Goal: Information Seeking & Learning: Learn about a topic

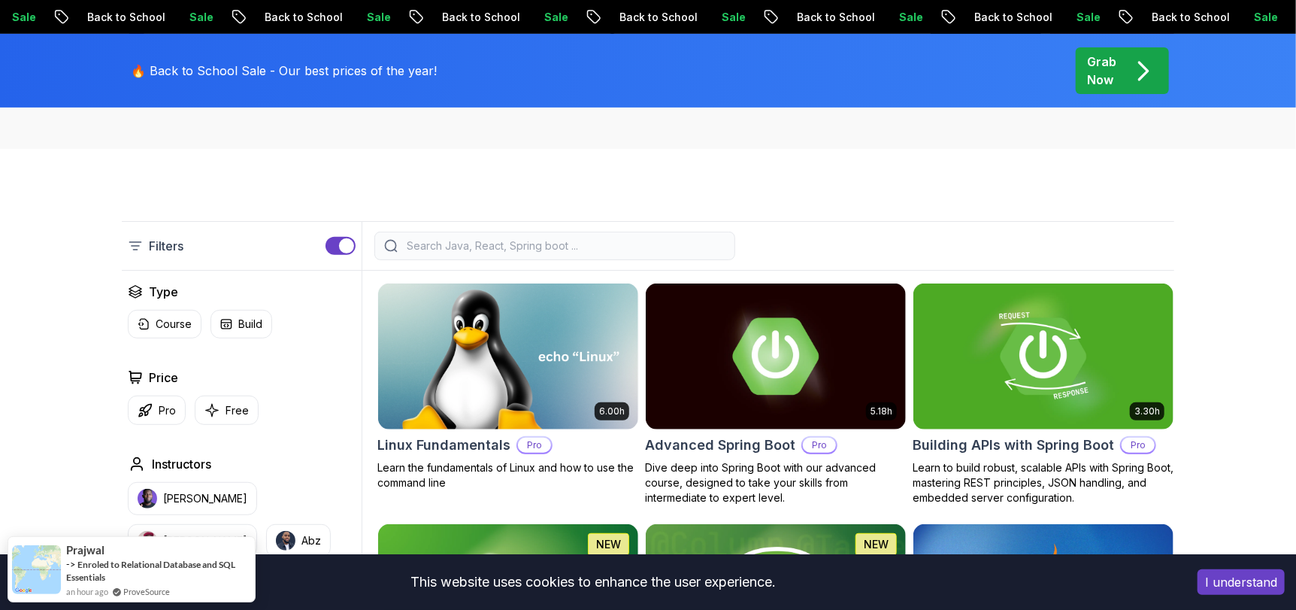
scroll to position [501, 0]
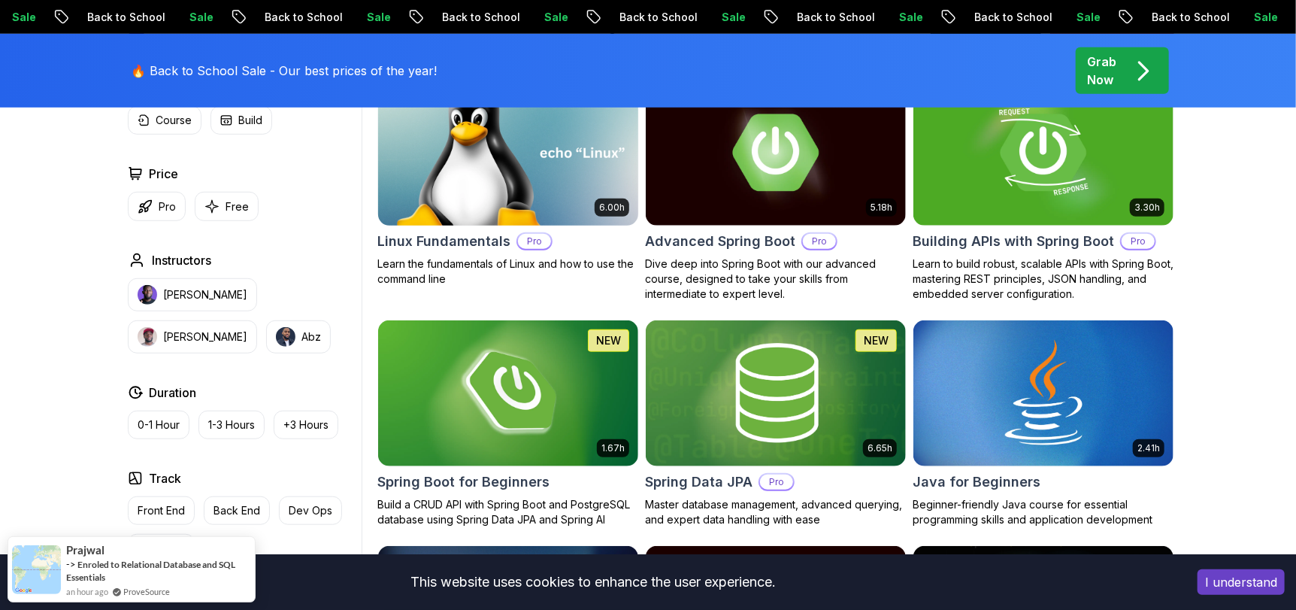
click at [489, 160] on img at bounding box center [507, 152] width 273 height 153
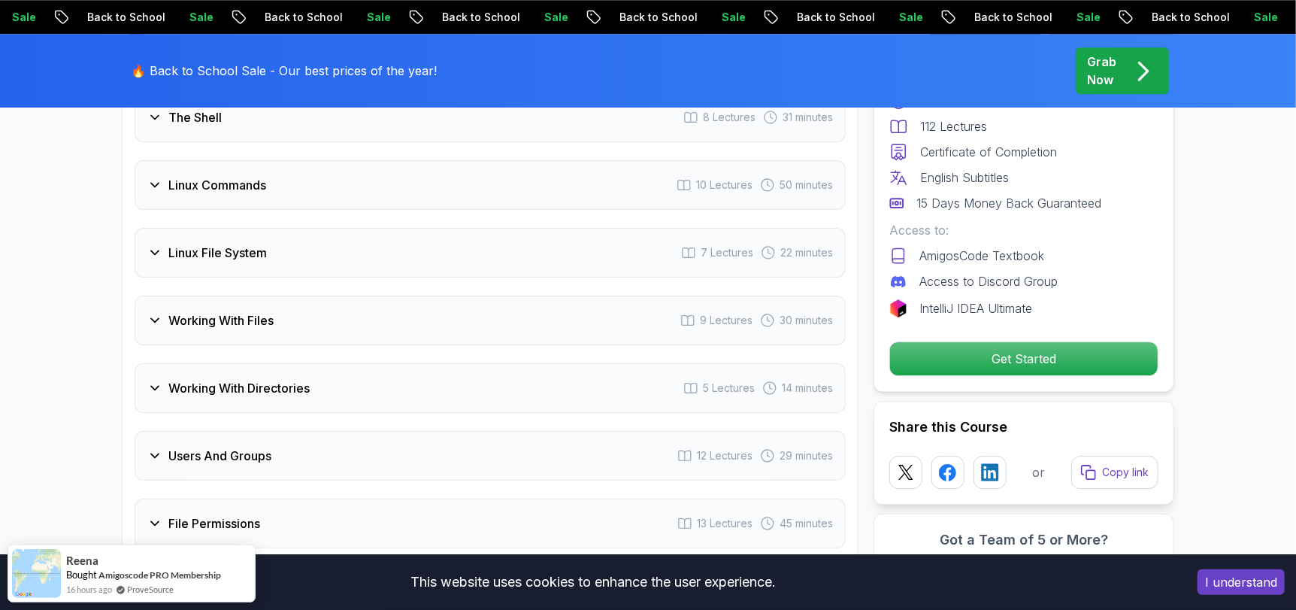
scroll to position [2631, 0]
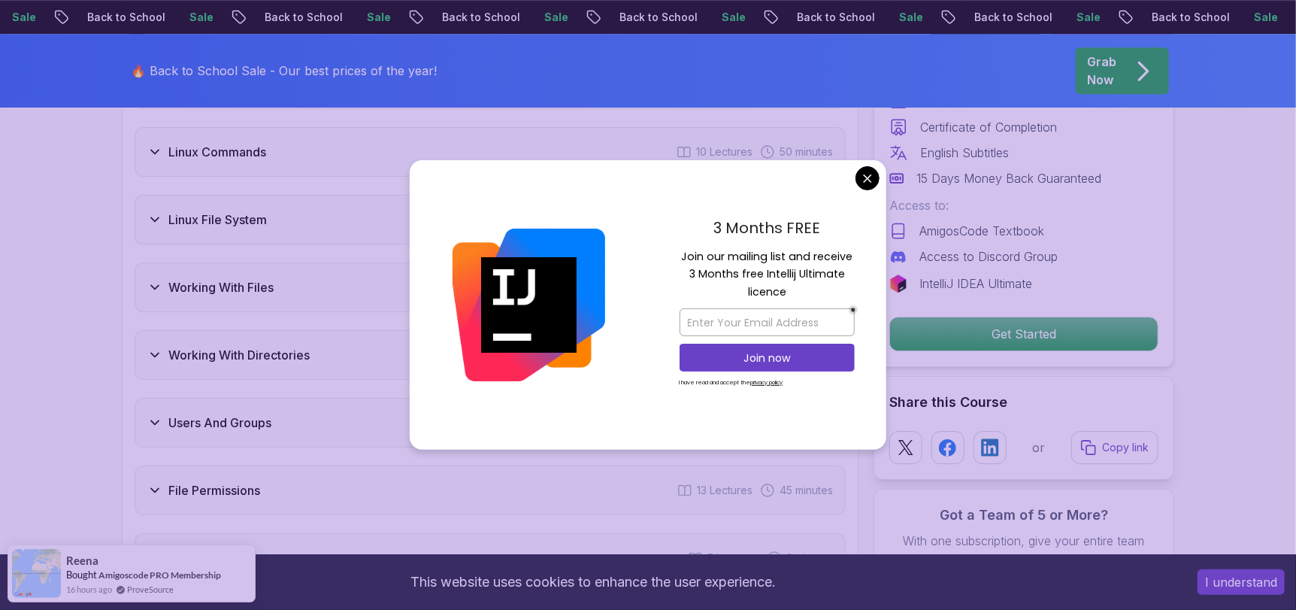
click at [407, 278] on div "Working With Files 9 Lectures 30 minutes" at bounding box center [490, 287] width 711 height 50
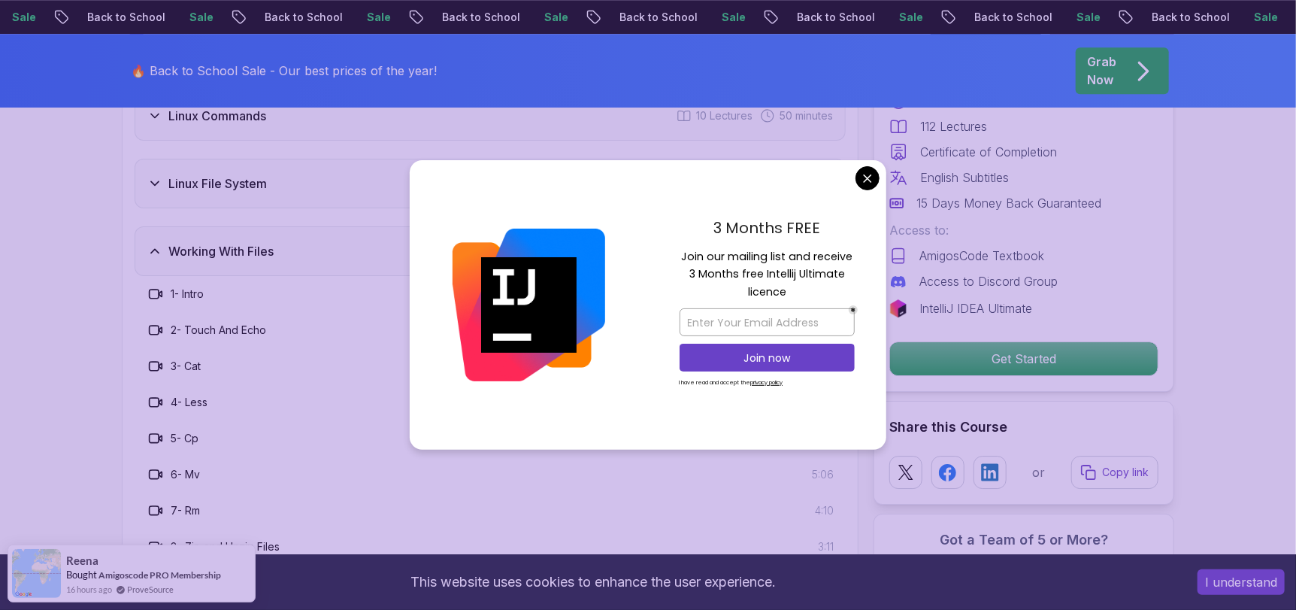
scroll to position [2595, 0]
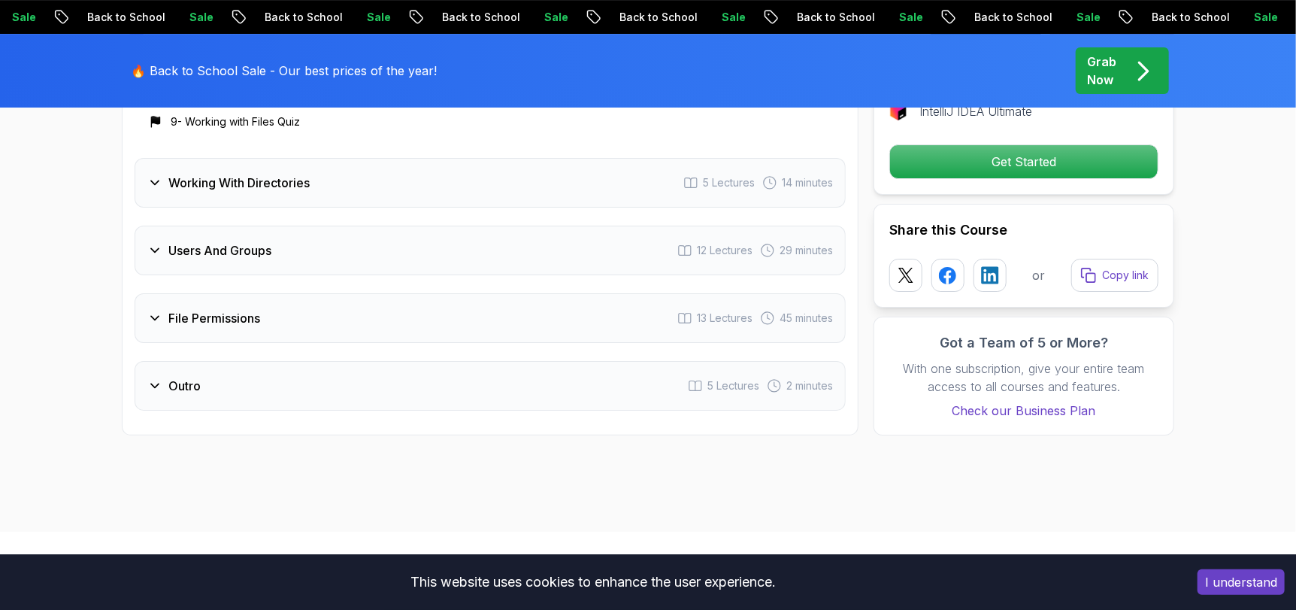
scroll to position [3096, 0]
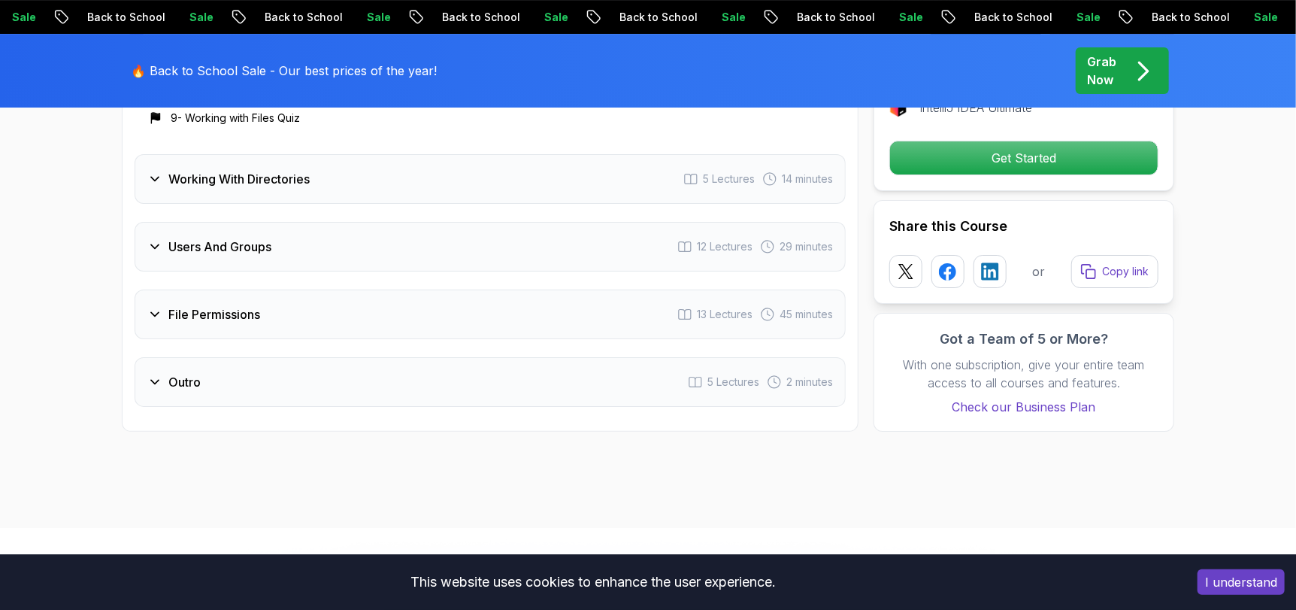
click at [339, 304] on div "File Permissions 13 Lectures 45 minutes" at bounding box center [490, 314] width 711 height 50
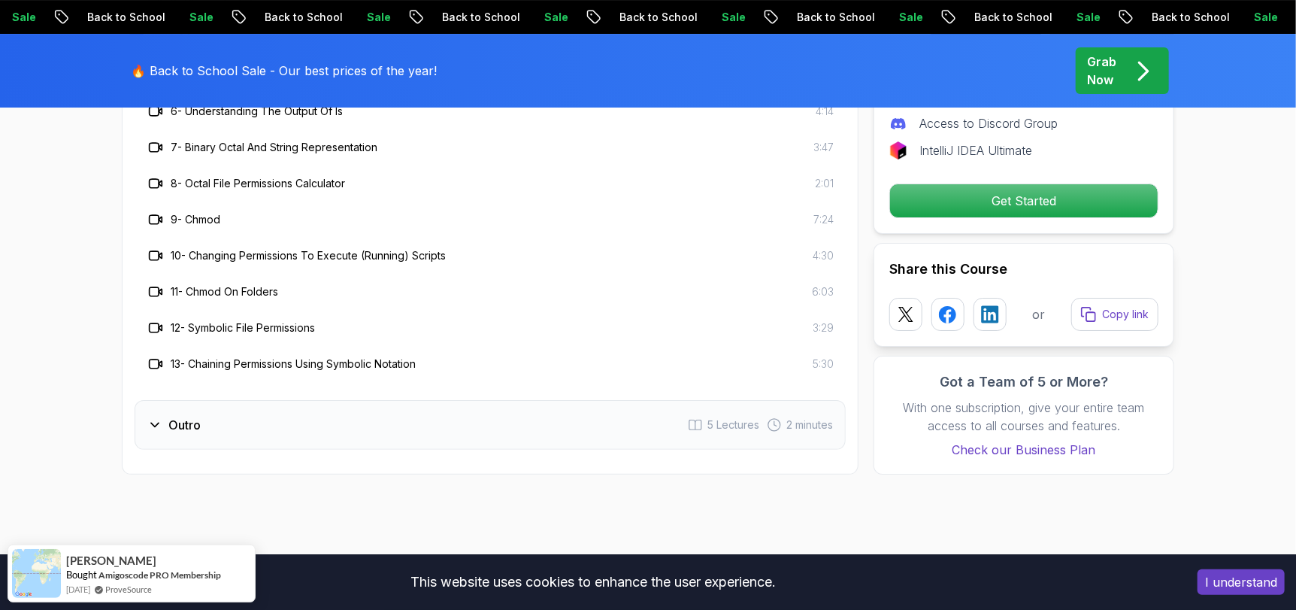
scroll to position [3347, 0]
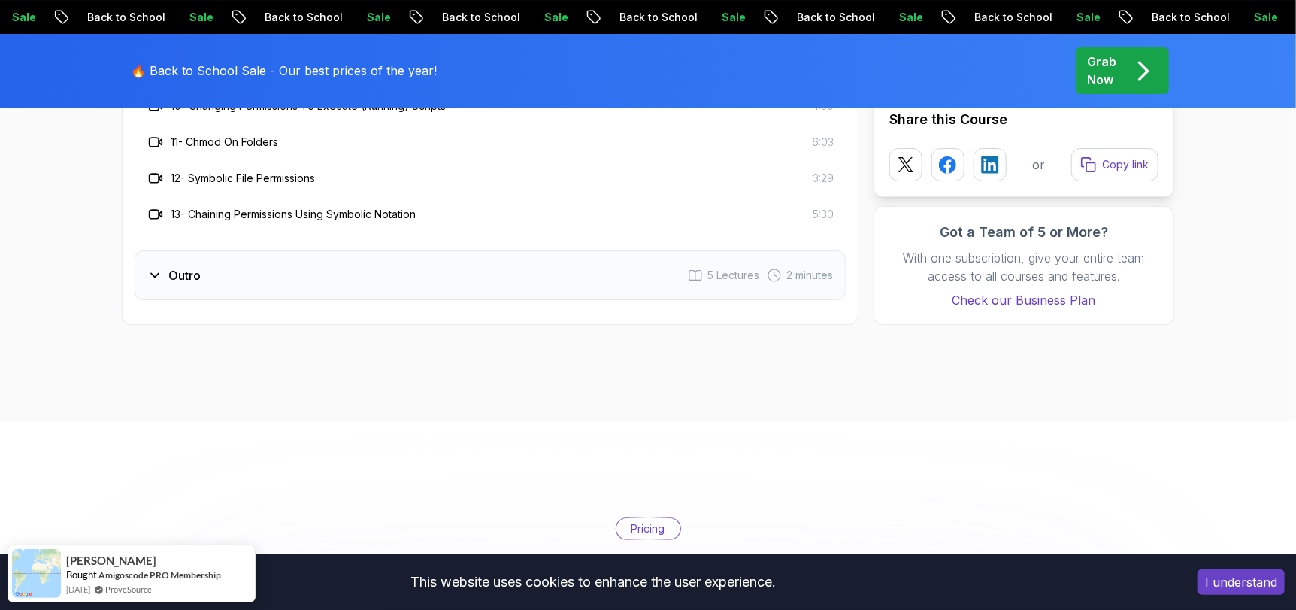
click at [366, 283] on div "Outro 5 Lectures 2 minutes" at bounding box center [490, 275] width 711 height 50
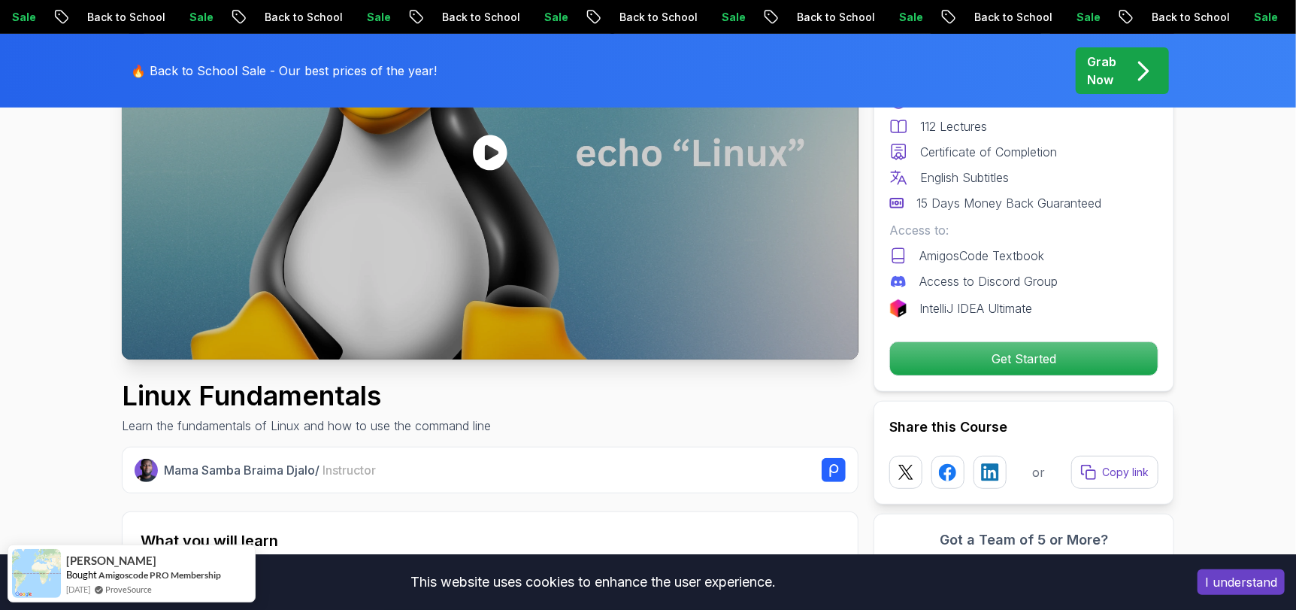
scroll to position [0, 0]
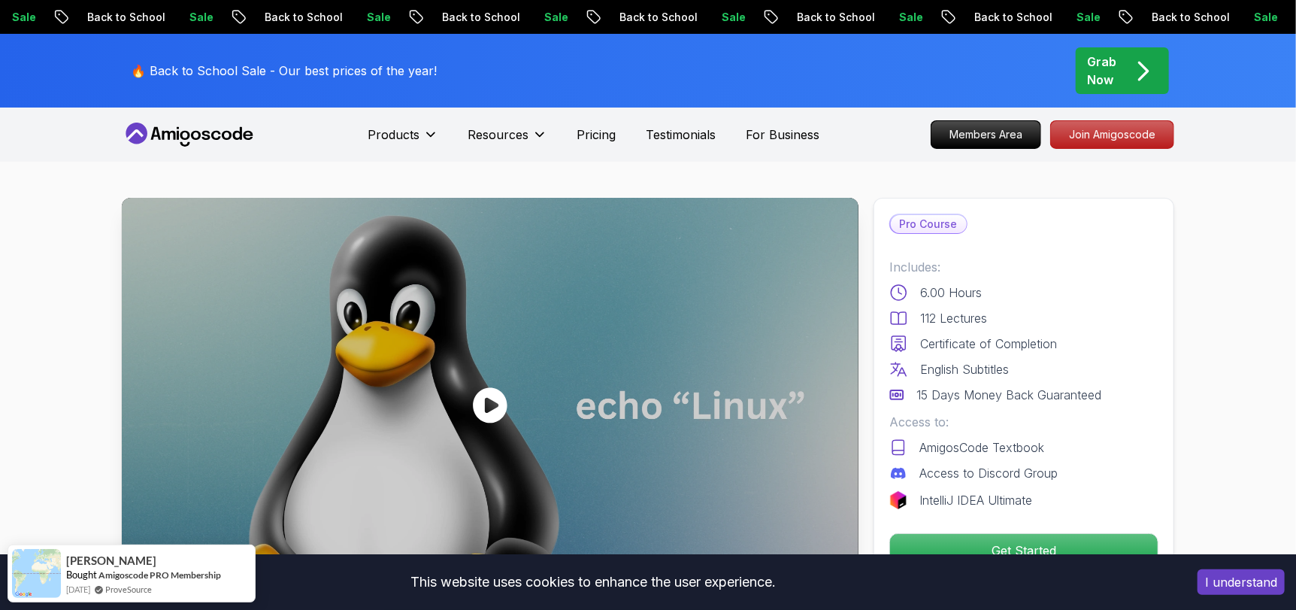
click at [354, 68] on p "🔥 Back to School Sale - Our best prices of the year!" at bounding box center [284, 71] width 306 height 18
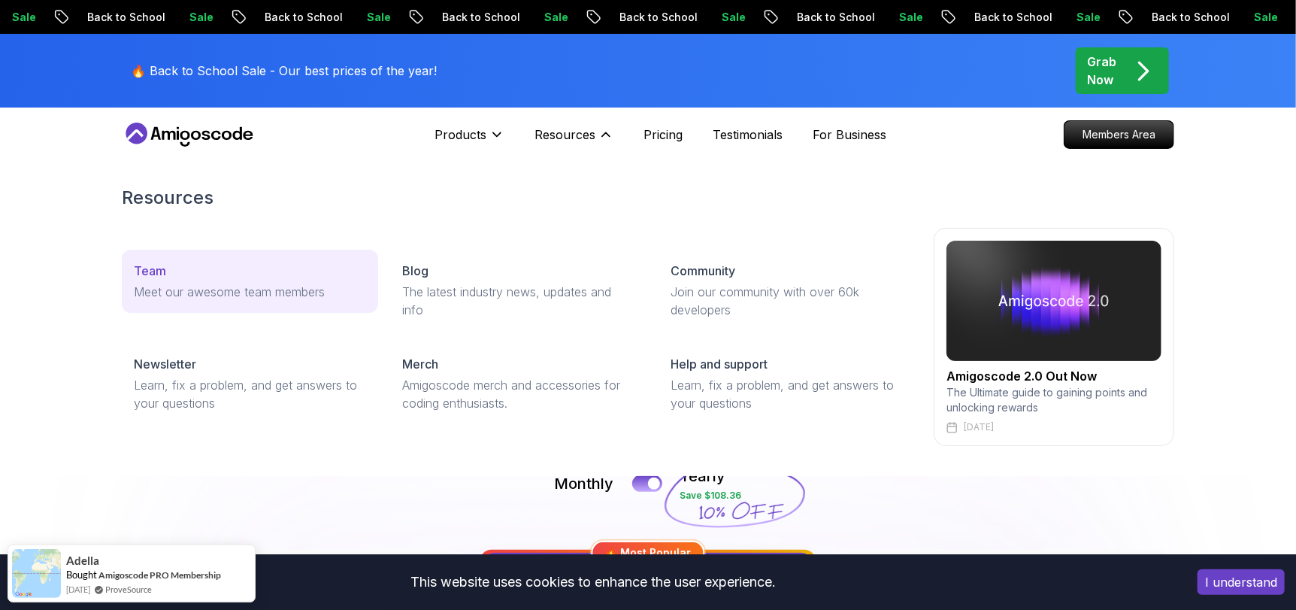
click at [196, 273] on div "Team" at bounding box center [250, 271] width 232 height 18
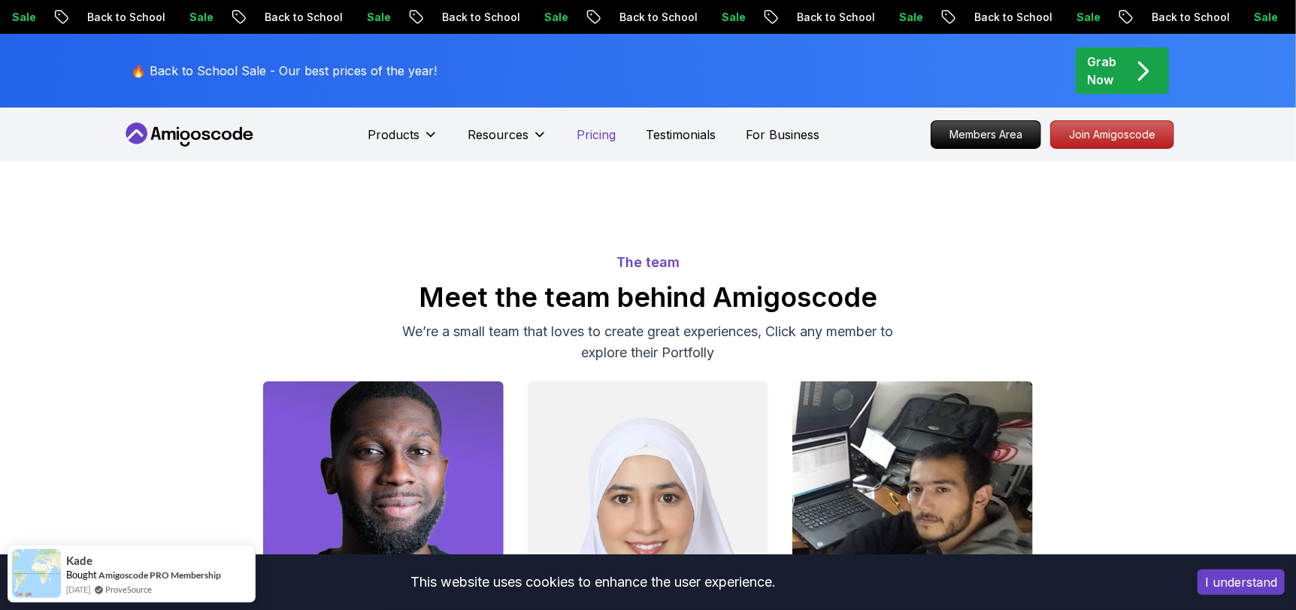
click at [601, 140] on p "Pricing" at bounding box center [596, 135] width 39 height 18
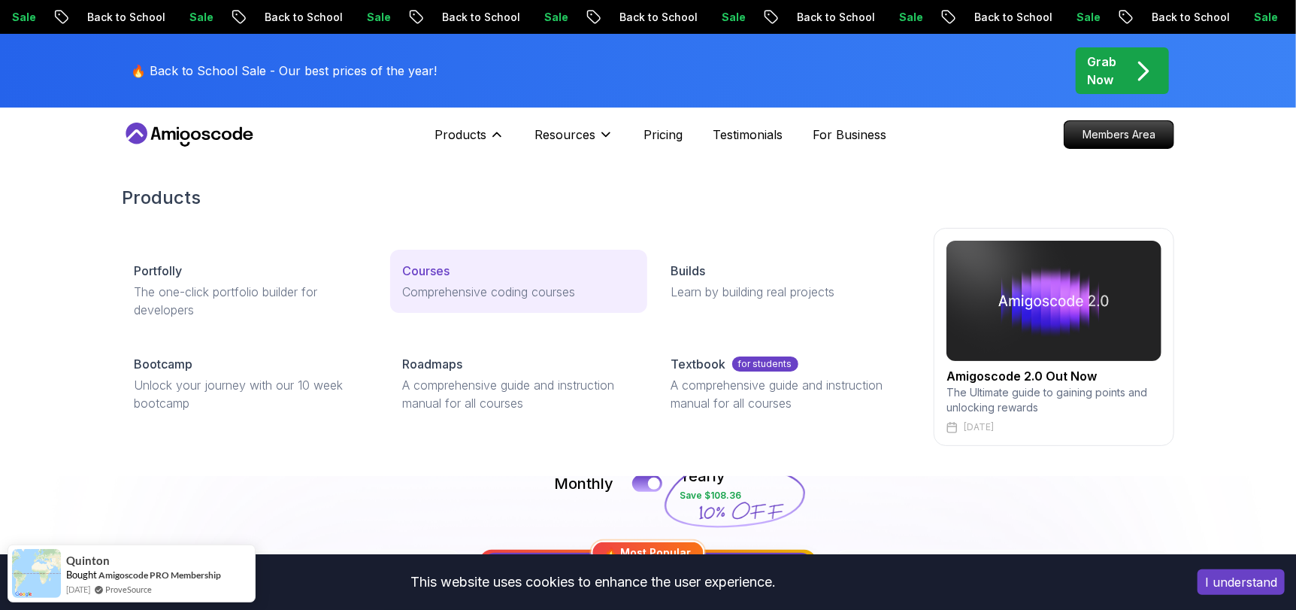
click at [430, 283] on p "Comprehensive coding courses" at bounding box center [518, 292] width 232 height 18
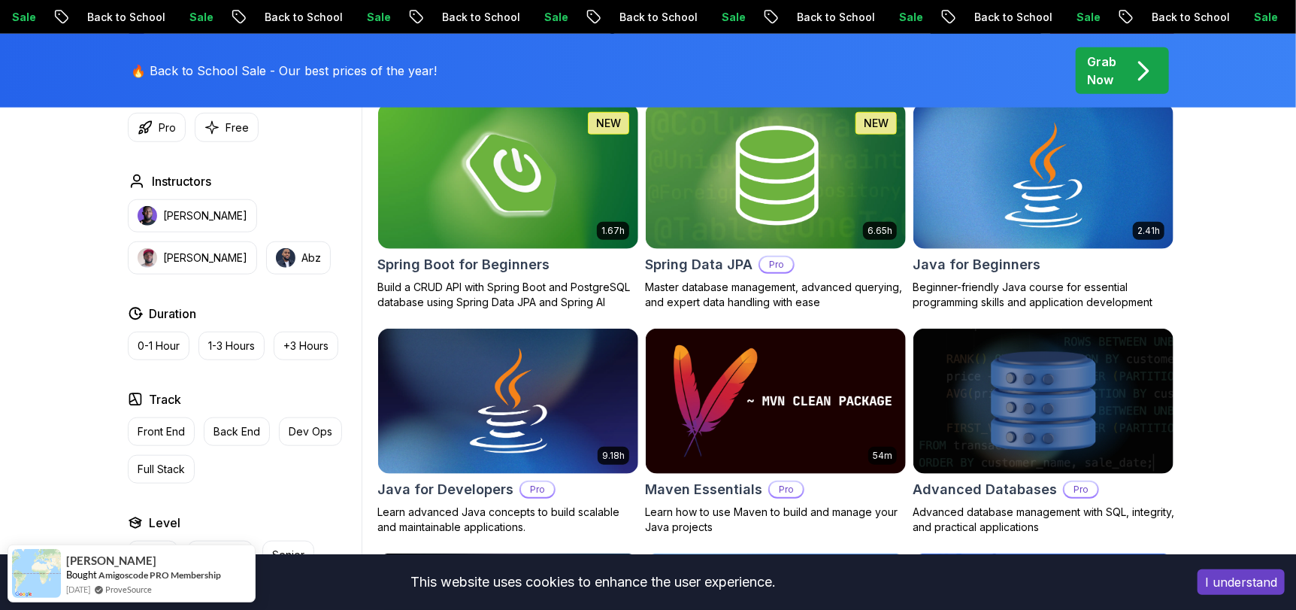
scroll to position [751, 0]
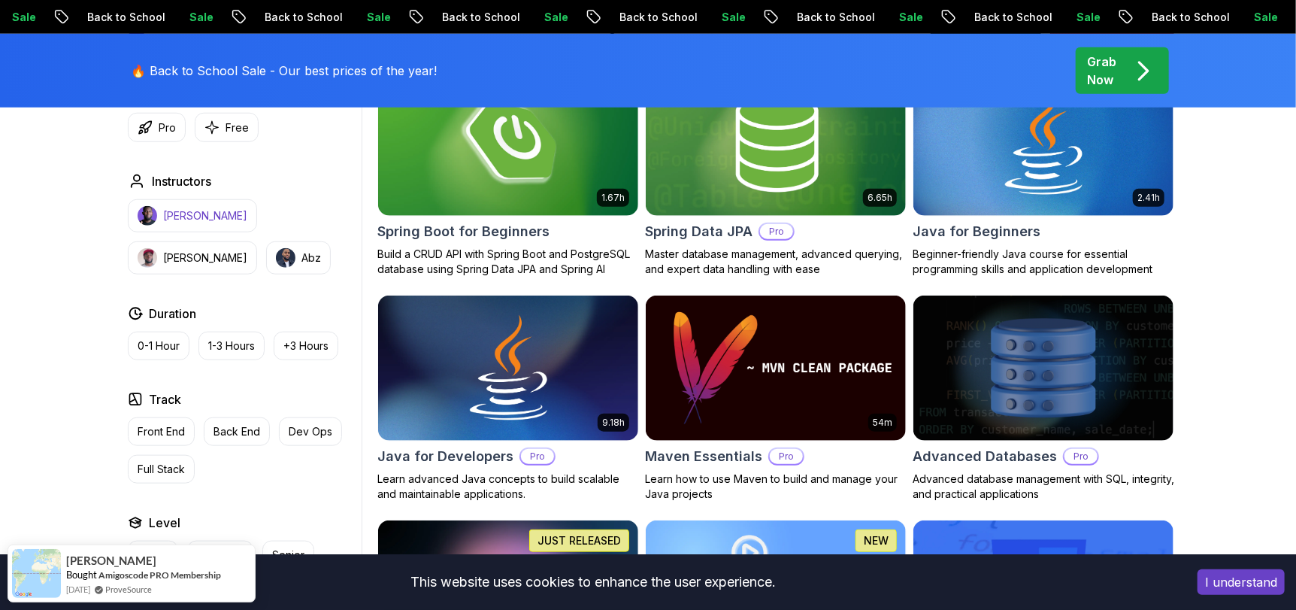
click at [180, 208] on p "[PERSON_NAME]" at bounding box center [205, 215] width 84 height 15
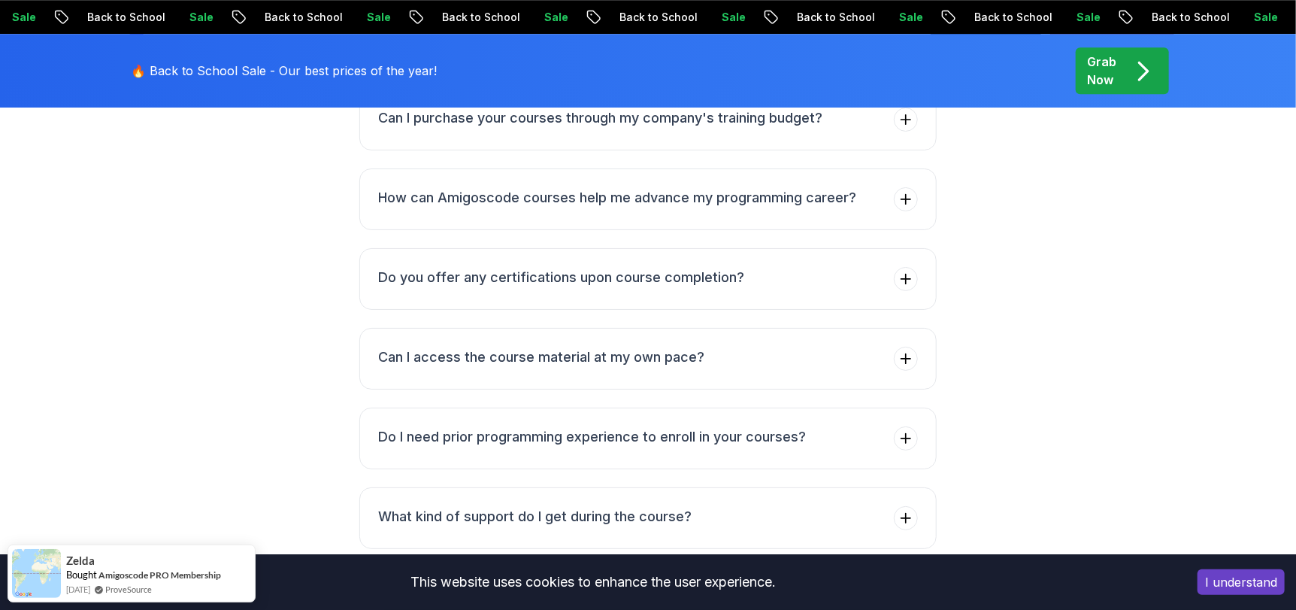
scroll to position [6640, 0]
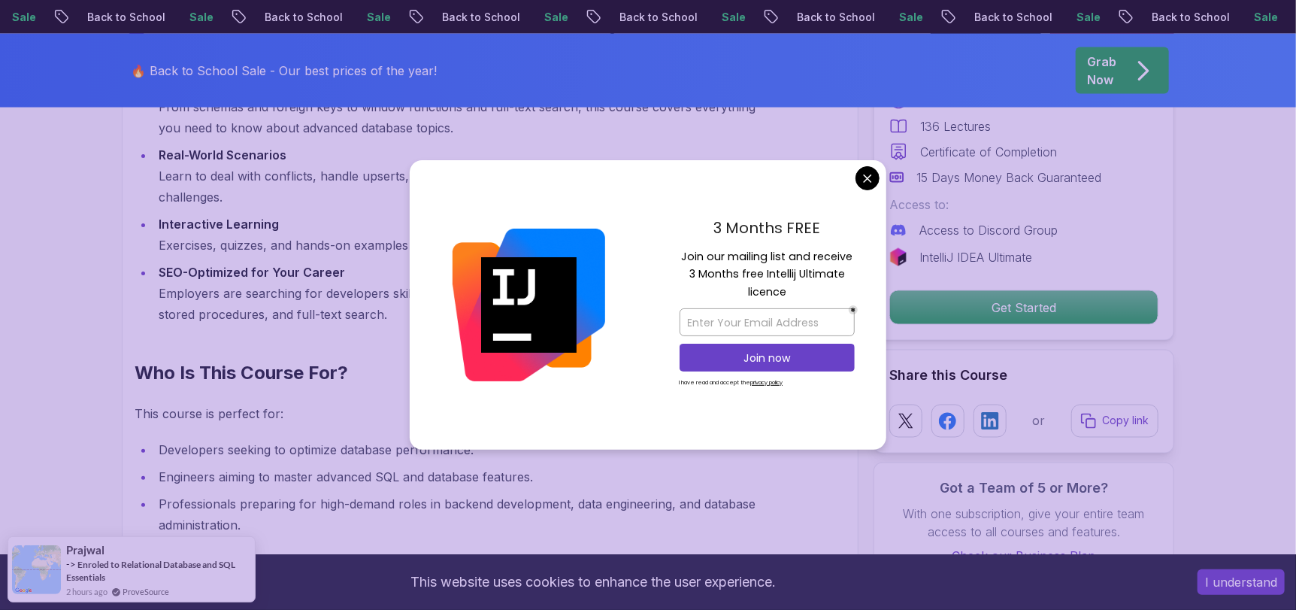
scroll to position [1628, 0]
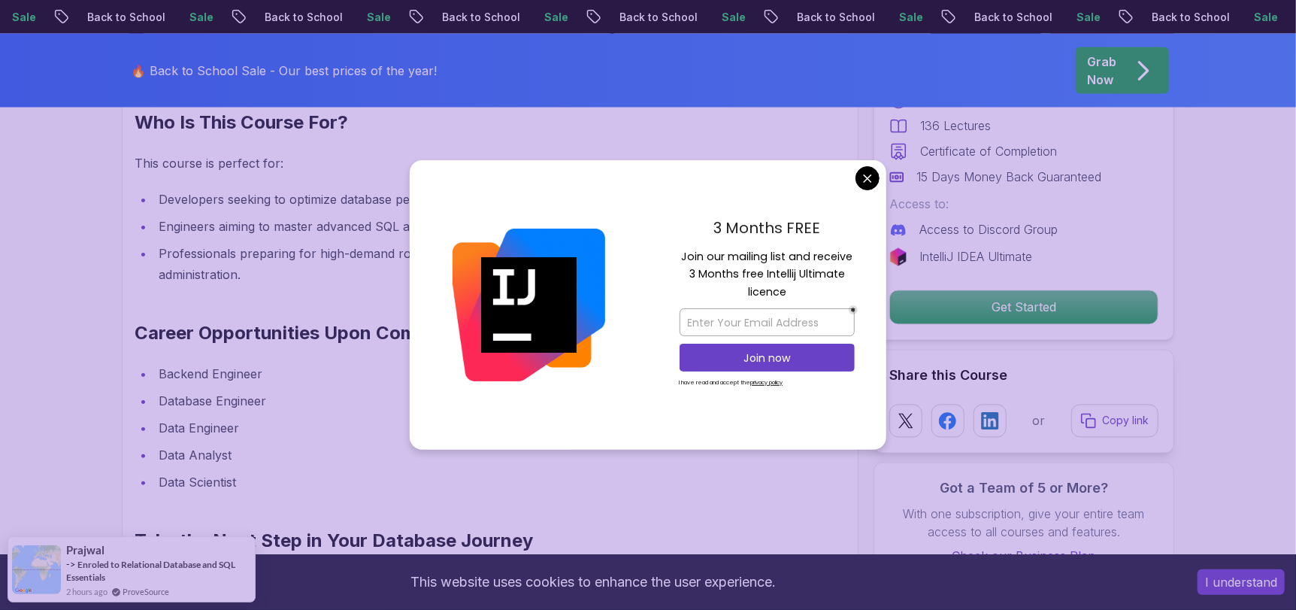
click at [152, 367] on ul "Backend Engineer Database Engineer Data Engineer Data Analyst Data Scientist" at bounding box center [455, 427] width 640 height 129
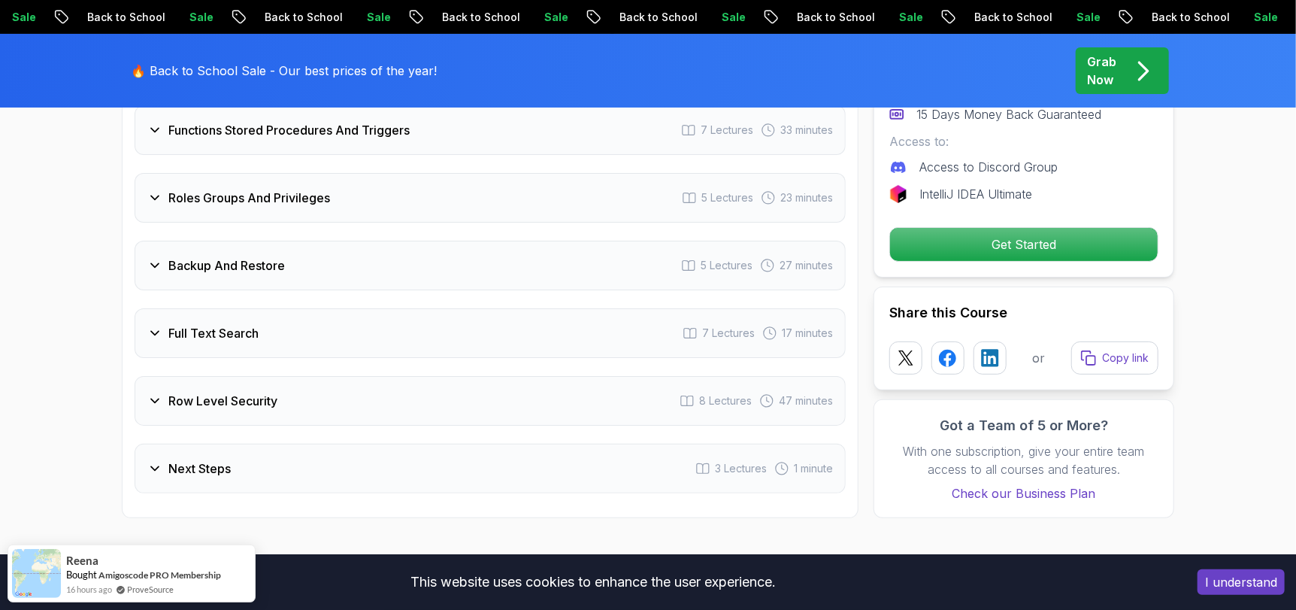
scroll to position [3508, 0]
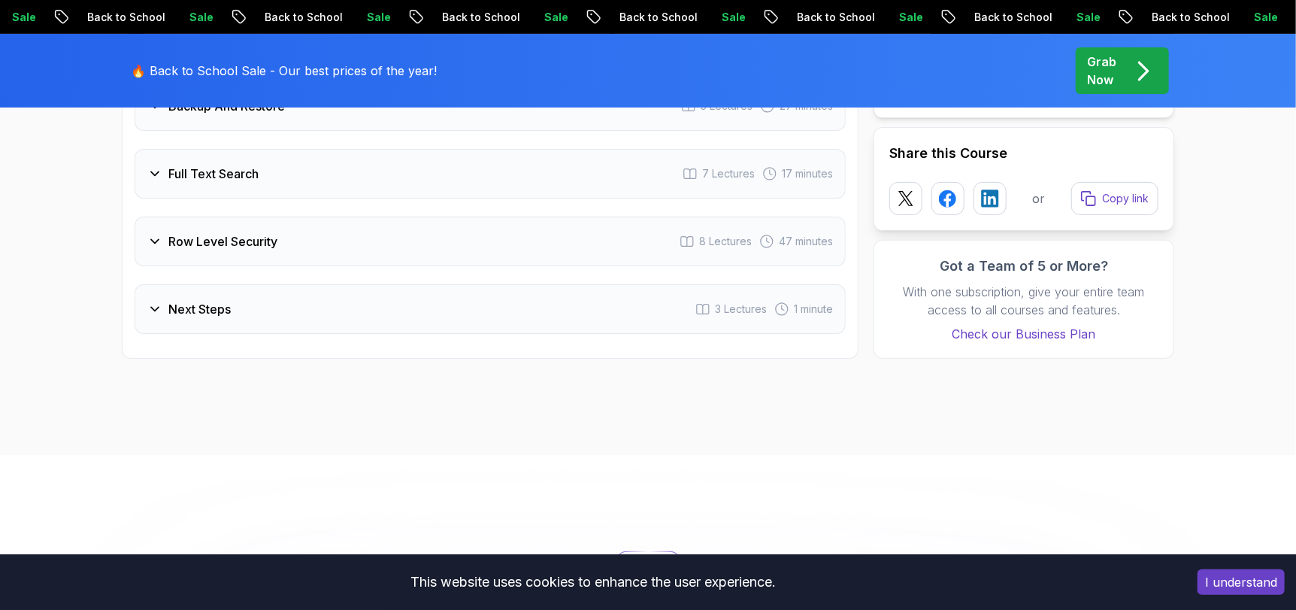
click at [237, 286] on div "Next Steps 3 Lectures 1 minute" at bounding box center [490, 309] width 711 height 50
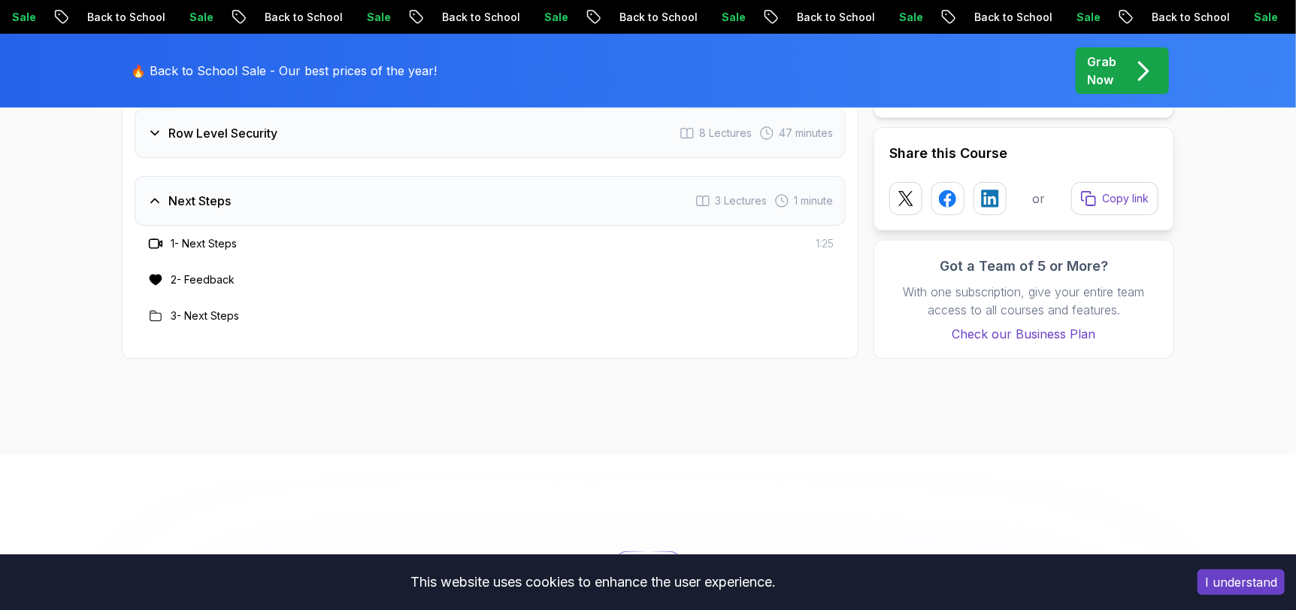
scroll to position [3525, 0]
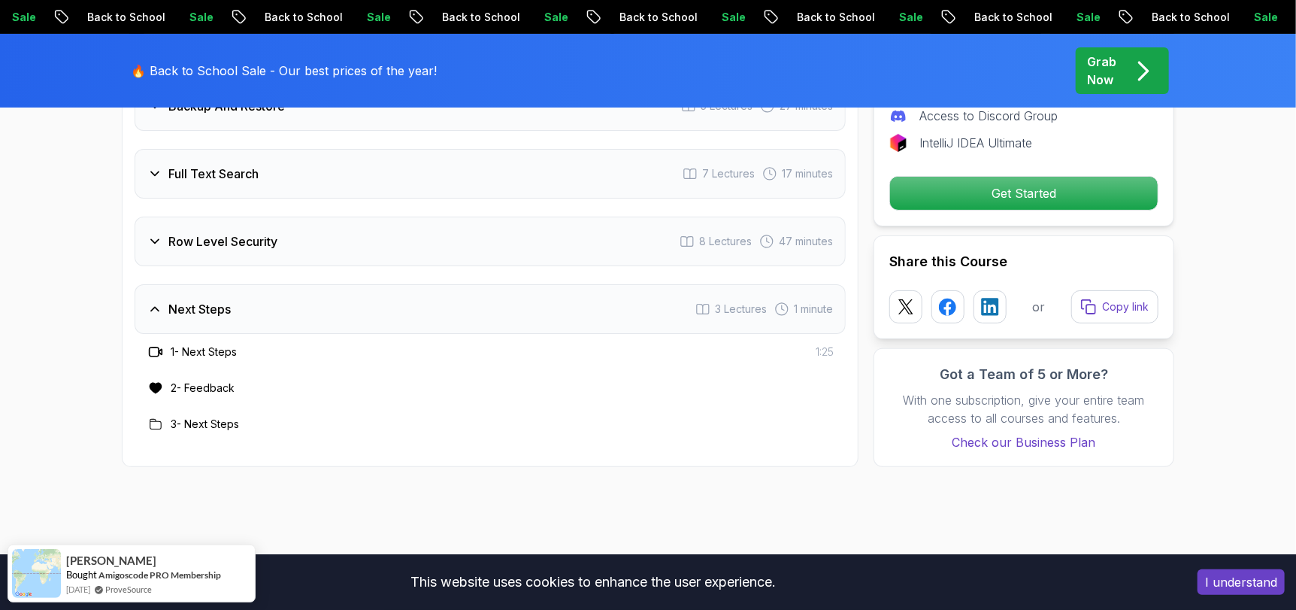
click at [238, 217] on div "Row Level Security 8 Lectures 47 minutes" at bounding box center [490, 242] width 711 height 50
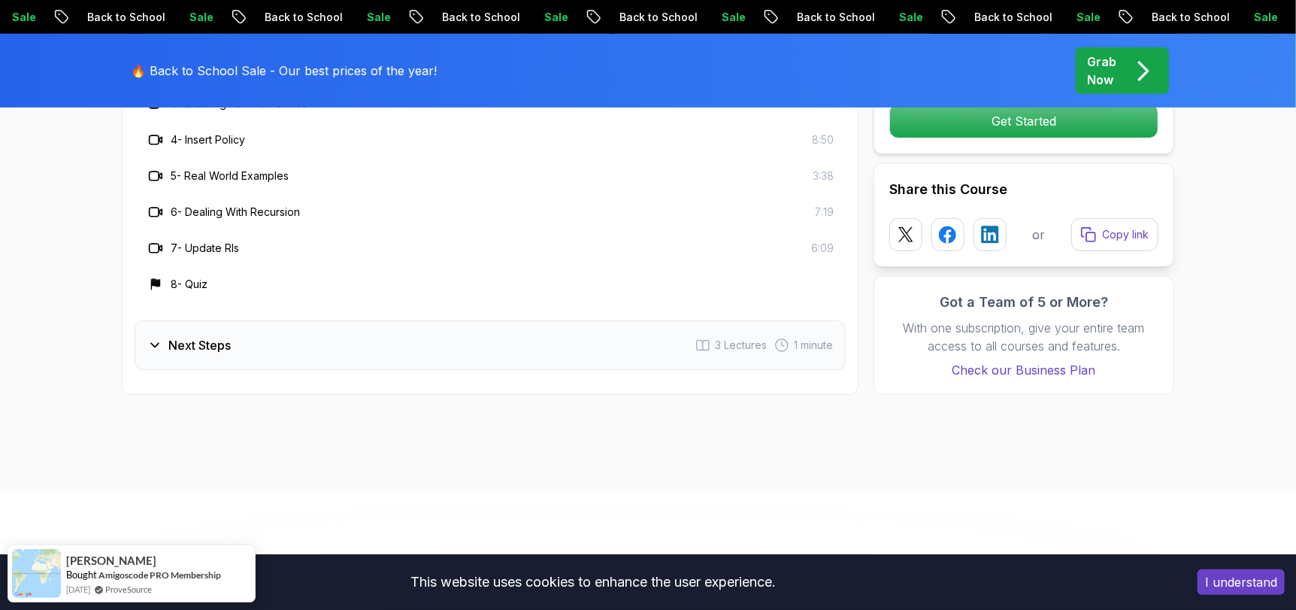
scroll to position [3901, 0]
